Goal: Task Accomplishment & Management: Manage account settings

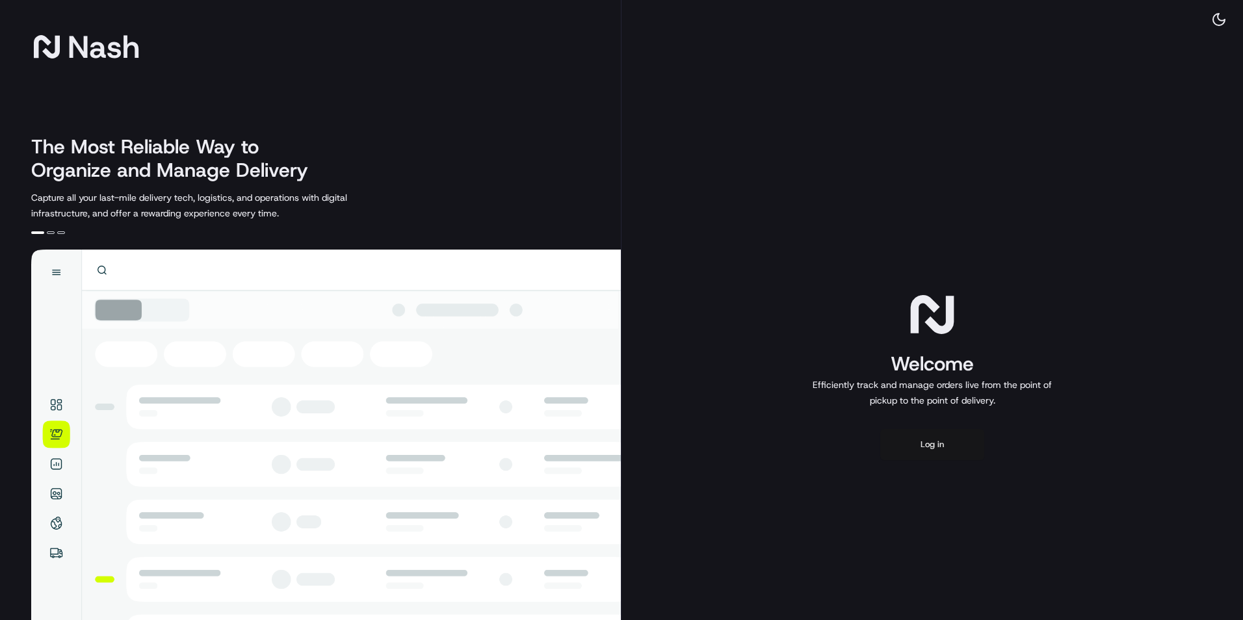
click at [929, 441] on button "Log in" at bounding box center [932, 444] width 104 height 31
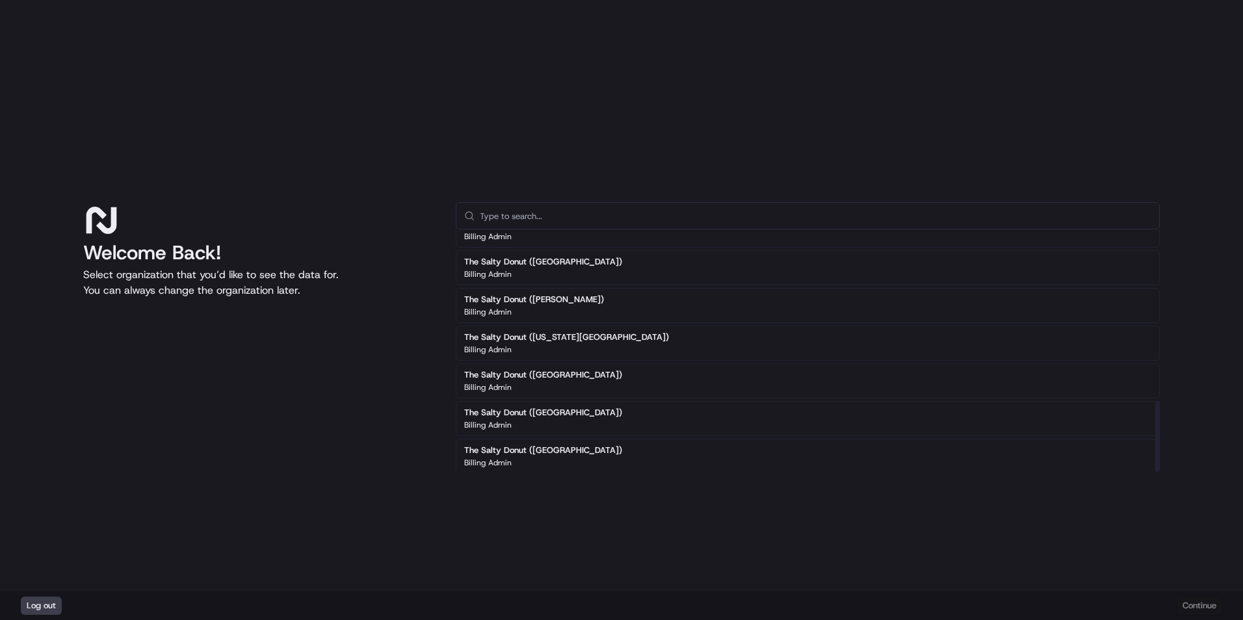
scroll to position [589, 0]
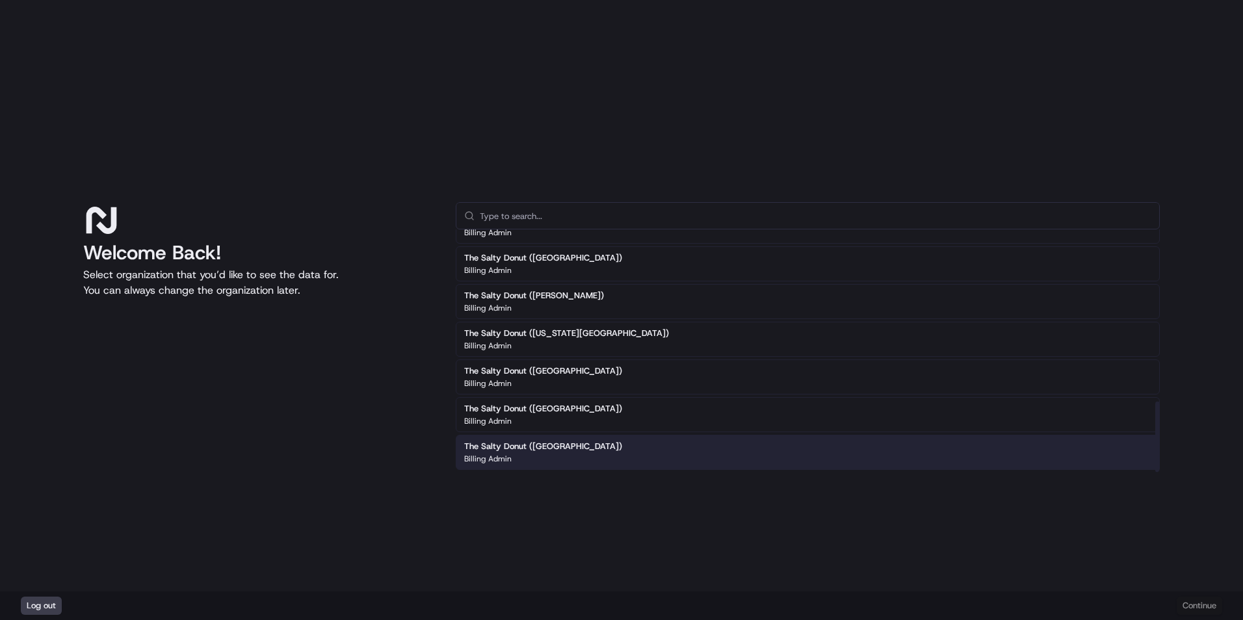
click at [591, 444] on div "The Salty Donut (Wynwood) Billing Admin" at bounding box center [808, 452] width 704 height 35
click at [1208, 602] on button "Continue" at bounding box center [1198, 606] width 45 height 18
